Goal: Information Seeking & Learning: Find specific fact

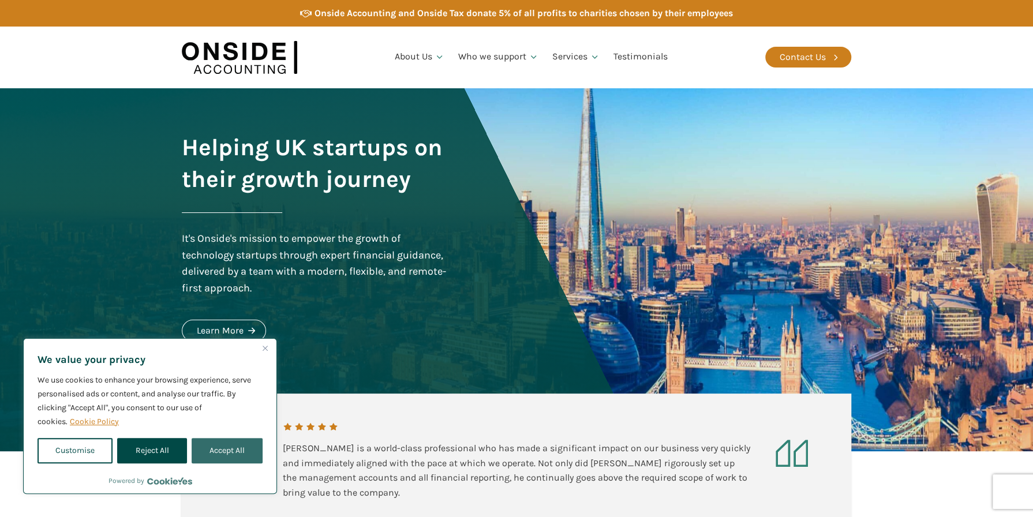
click at [233, 446] on button "Accept All" at bounding box center [227, 450] width 71 height 25
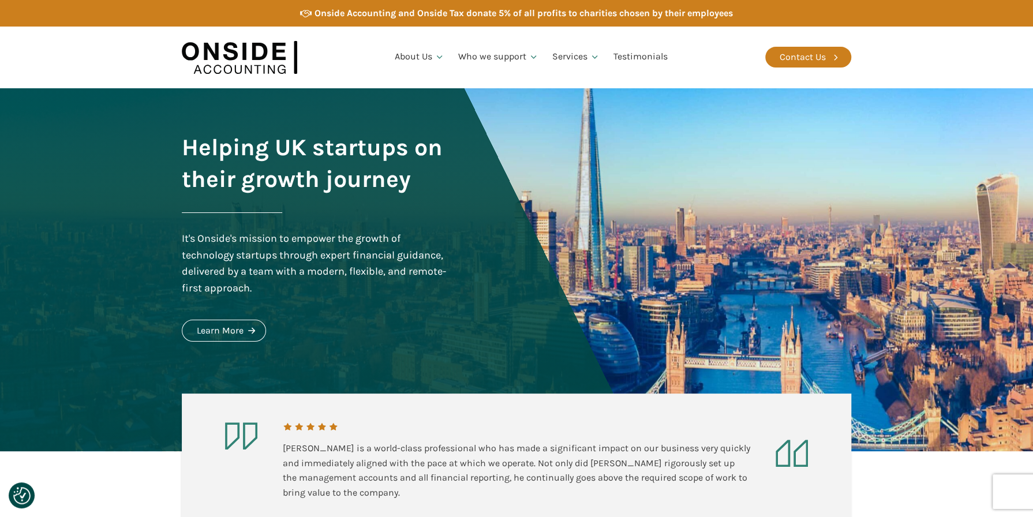
checkbox input "true"
click at [424, 112] on link "Our Team" at bounding box center [419, 116] width 62 height 27
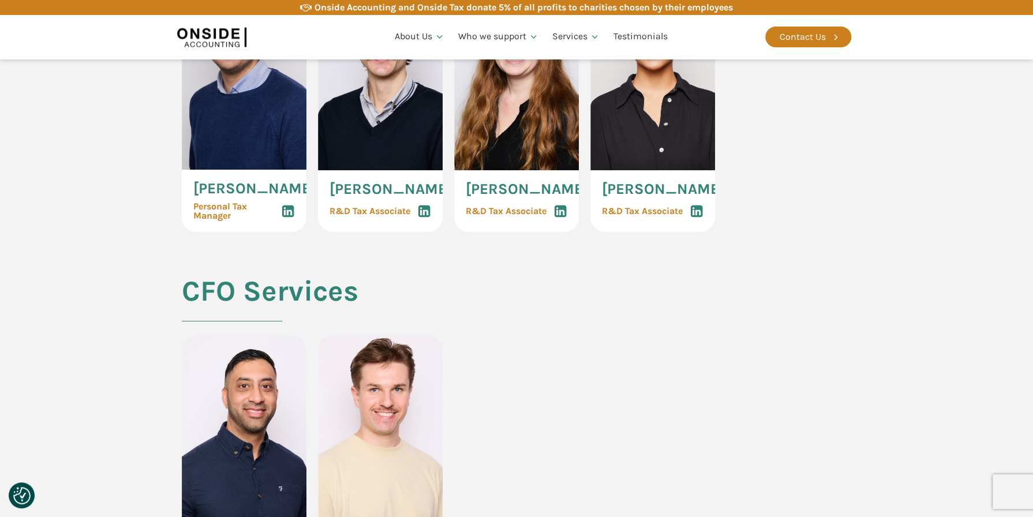
scroll to position [2711, 0]
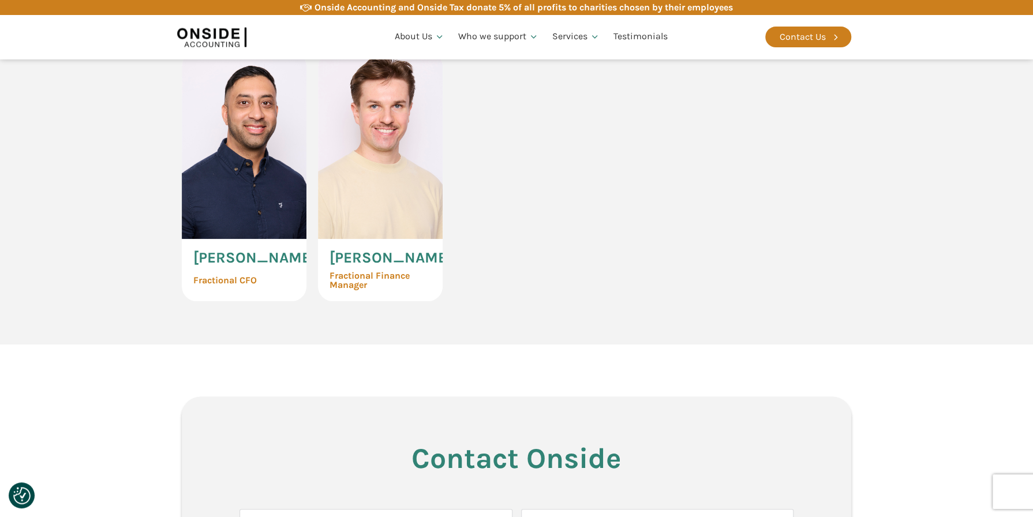
click at [376, 265] on span "[PERSON_NAME]" at bounding box center [390, 257] width 122 height 15
click at [361, 290] on span "Fractional Finance Manager" at bounding box center [380, 280] width 102 height 18
drag, startPoint x: 395, startPoint y: 235, endPoint x: 390, endPoint y: 240, distance: 7.3
click at [395, 235] on img at bounding box center [380, 145] width 125 height 187
click at [385, 239] on img at bounding box center [380, 145] width 125 height 187
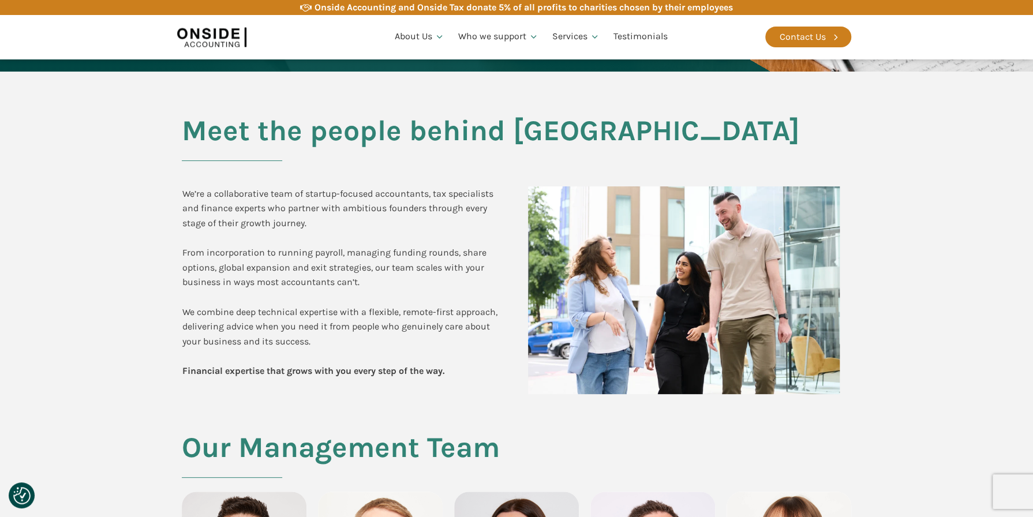
scroll to position [0, 0]
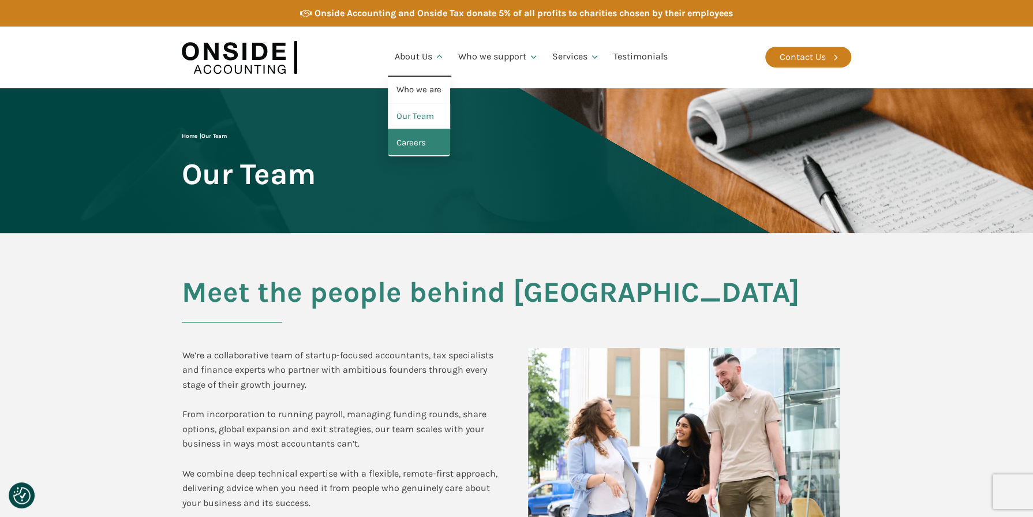
click at [421, 140] on link "Careers" at bounding box center [419, 143] width 62 height 27
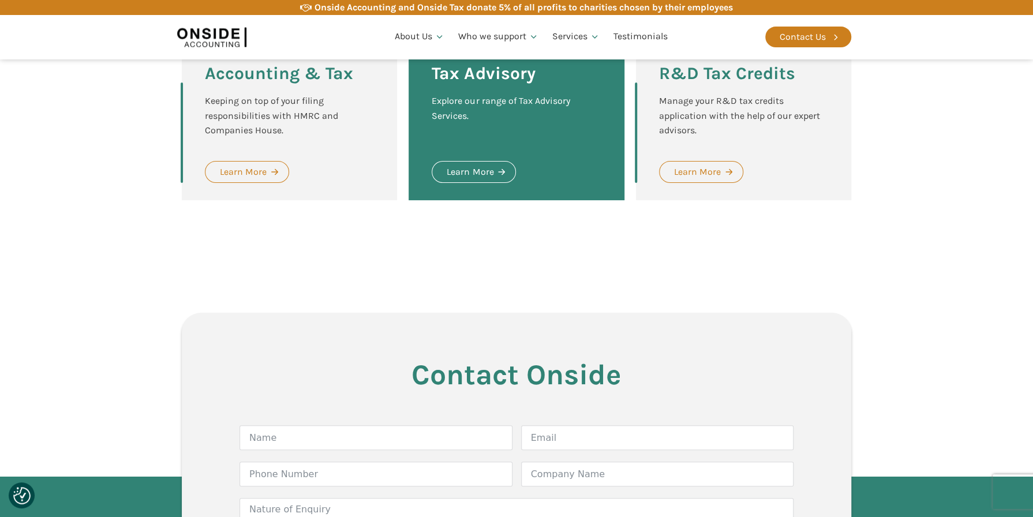
scroll to position [1730, 0]
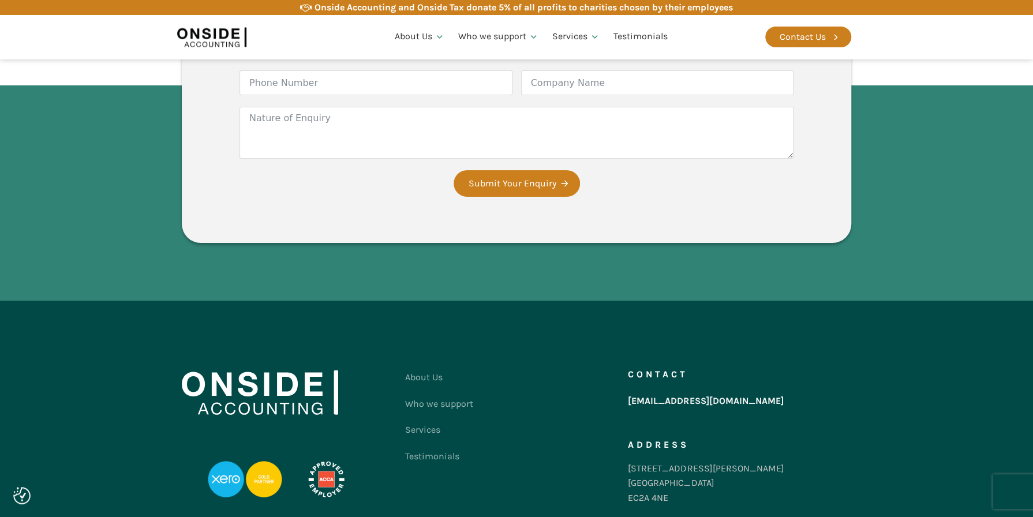
scroll to position [2217, 0]
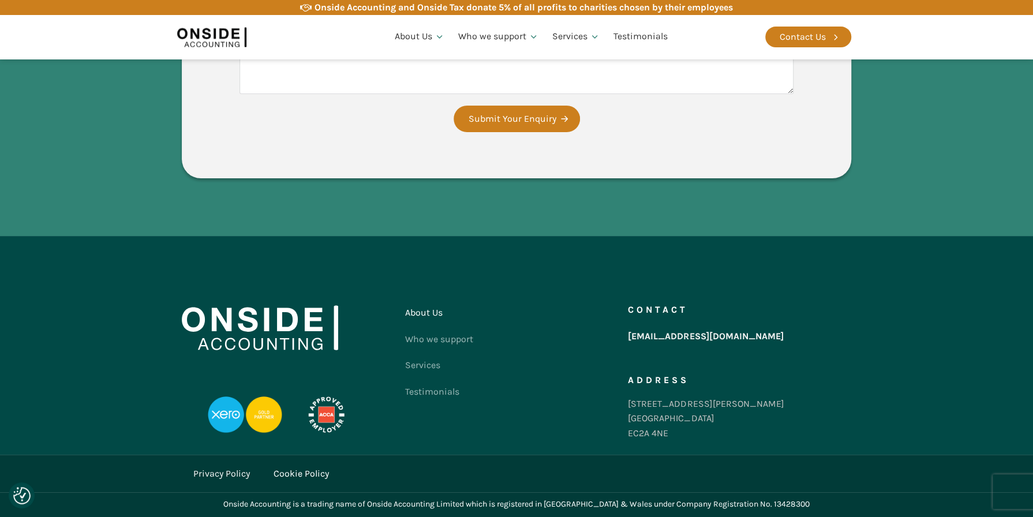
click at [420, 313] on link "About Us" at bounding box center [439, 312] width 68 height 27
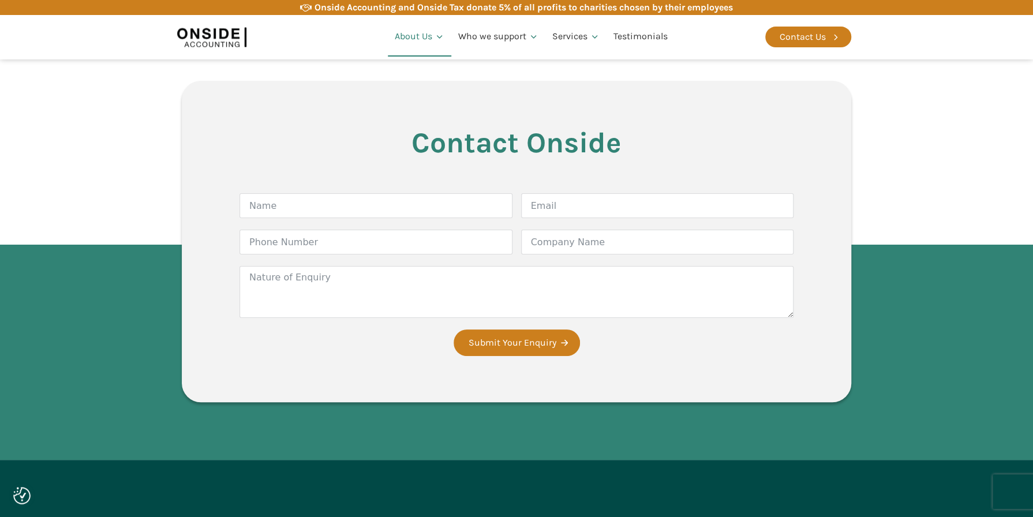
scroll to position [2041, 0]
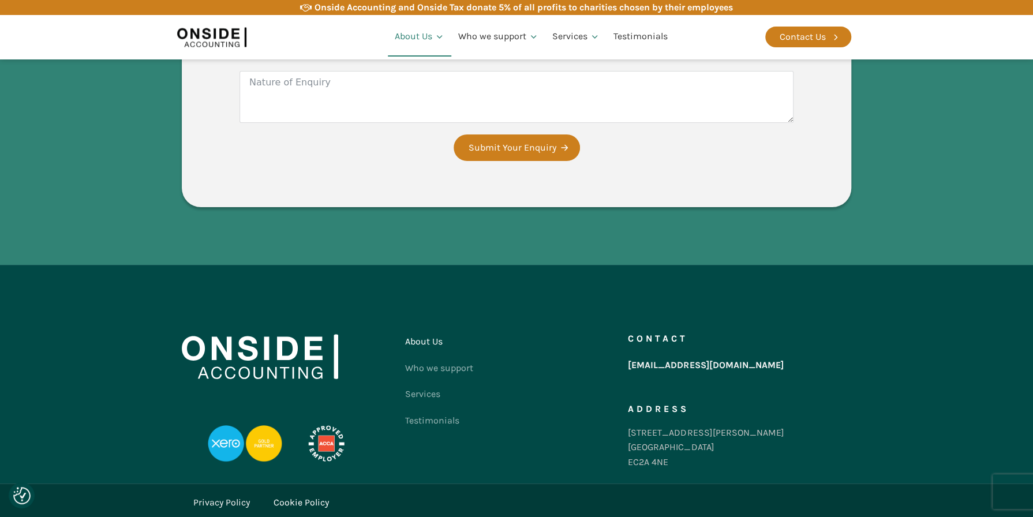
drag, startPoint x: 796, startPoint y: 503, endPoint x: 755, endPoint y: 508, distance: 41.2
drag, startPoint x: 755, startPoint y: 508, endPoint x: 763, endPoint y: 508, distance: 8.1
copy div "13428300"
